Goal: Navigation & Orientation: Find specific page/section

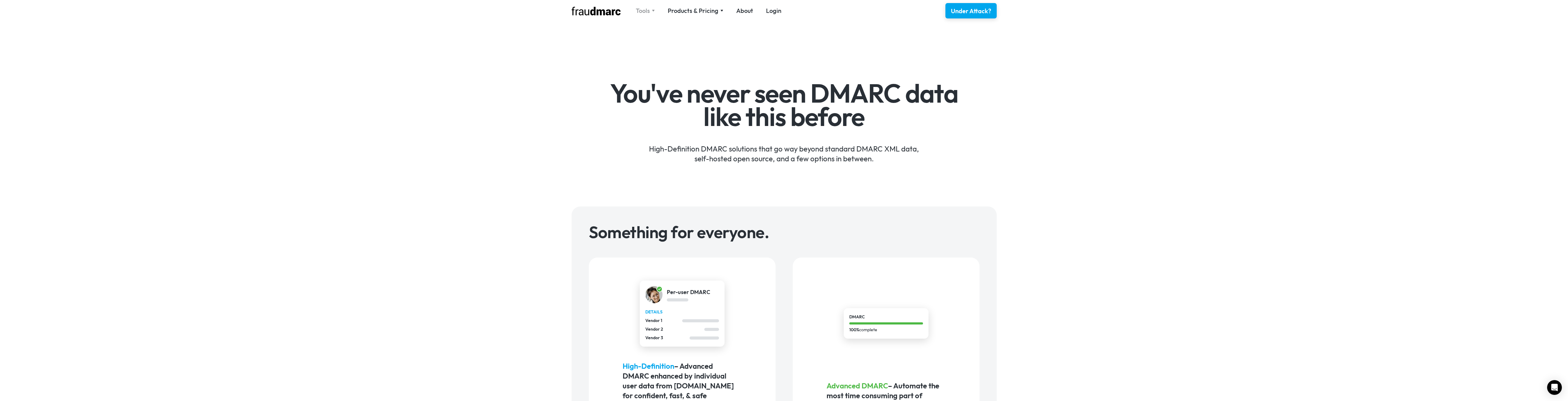
click at [645, 7] on div "Tools" at bounding box center [643, 11] width 14 height 9
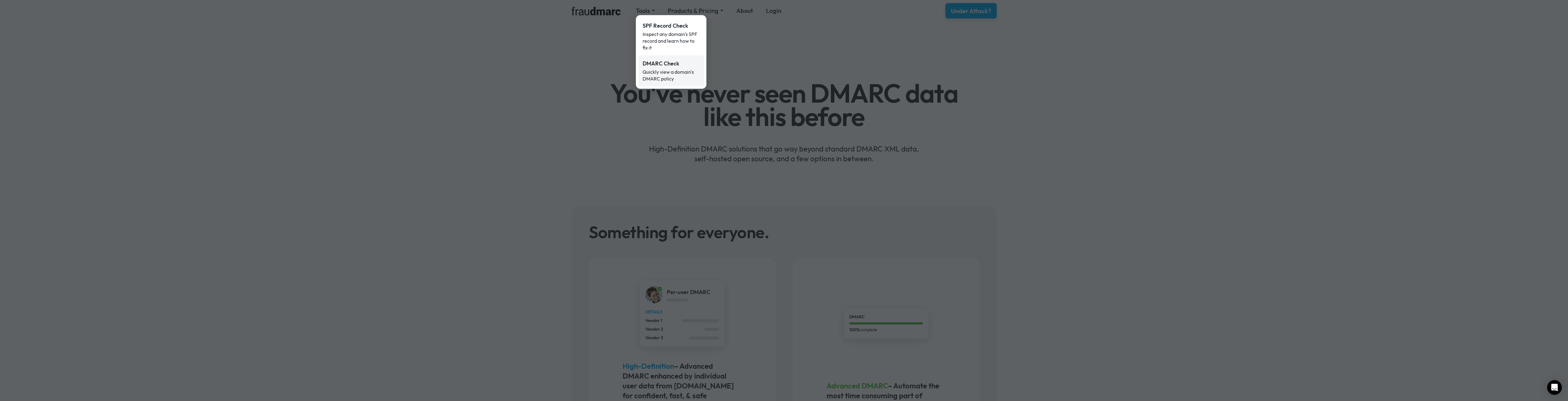
click at [667, 72] on div "Quickly view a domain's DMARC policy" at bounding box center [671, 75] width 57 height 13
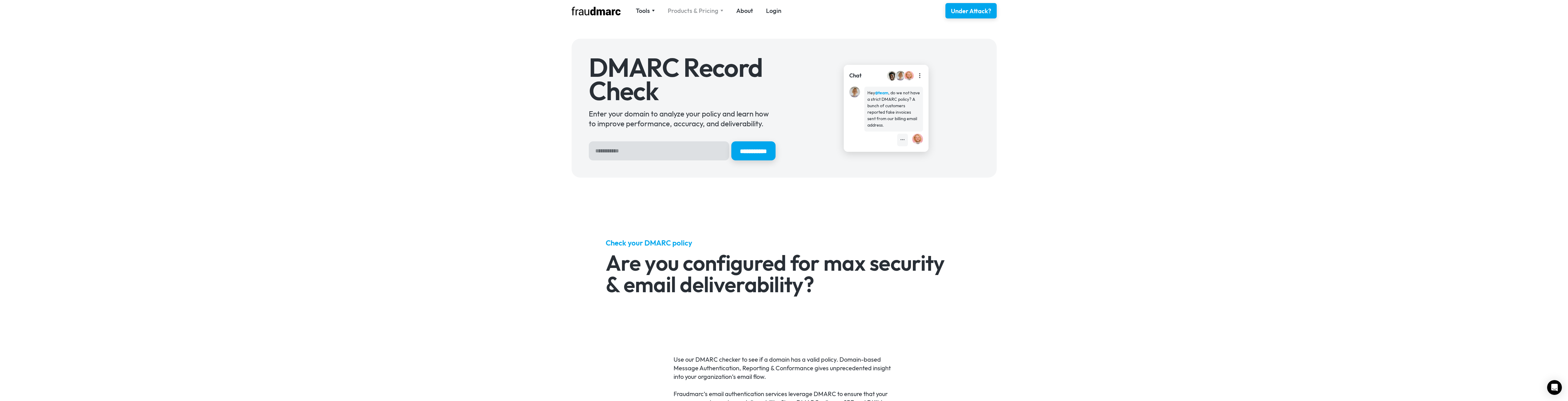
click at [686, 8] on div "Products & Pricing" at bounding box center [693, 11] width 51 height 9
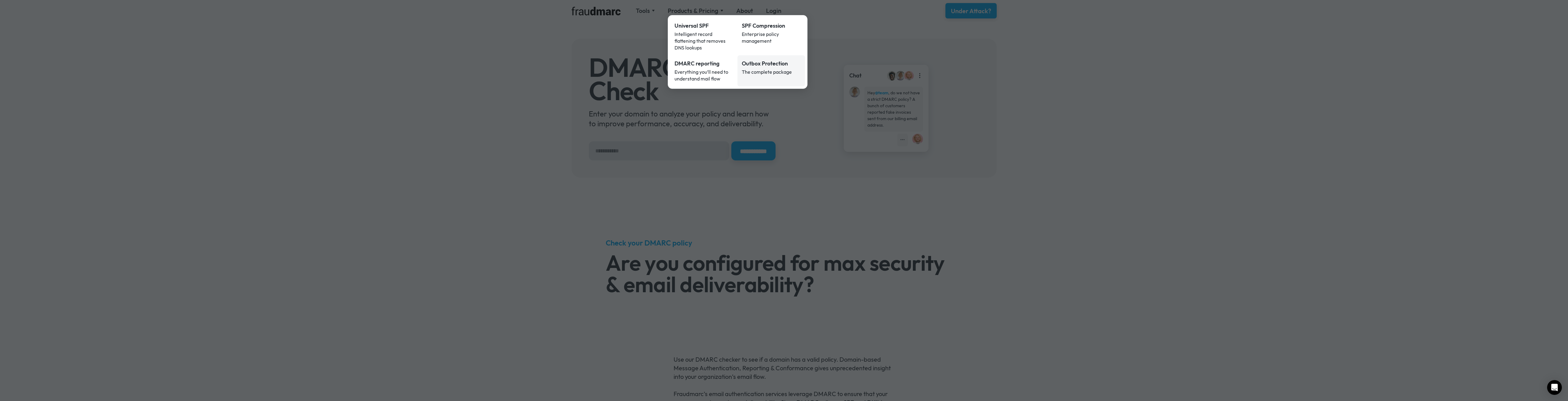
click at [748, 69] on div "The complete package" at bounding box center [771, 72] width 59 height 7
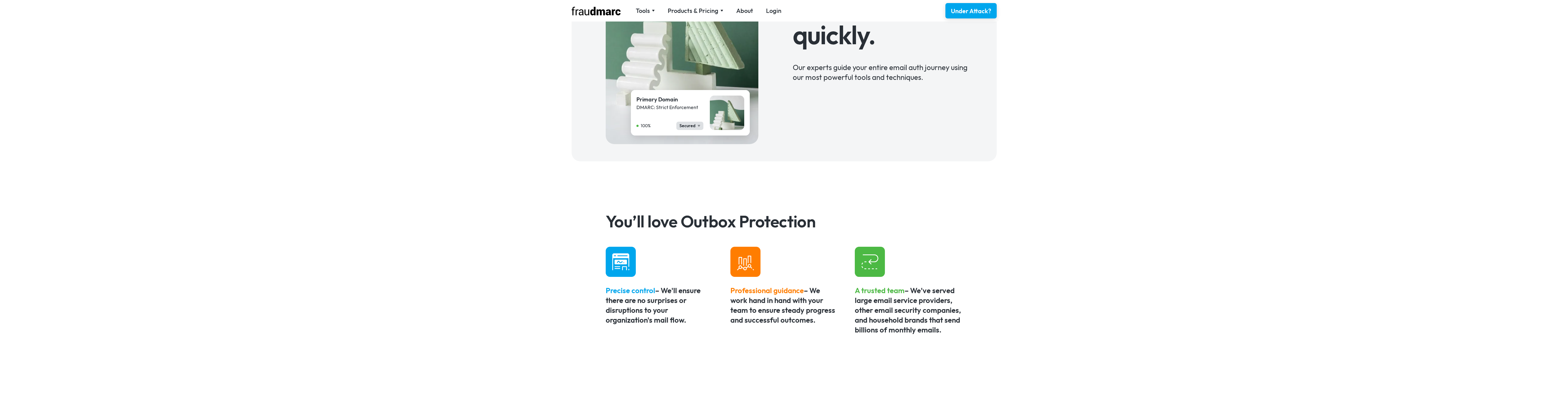
scroll to position [307, 0]
